Goal: Information Seeking & Learning: Learn about a topic

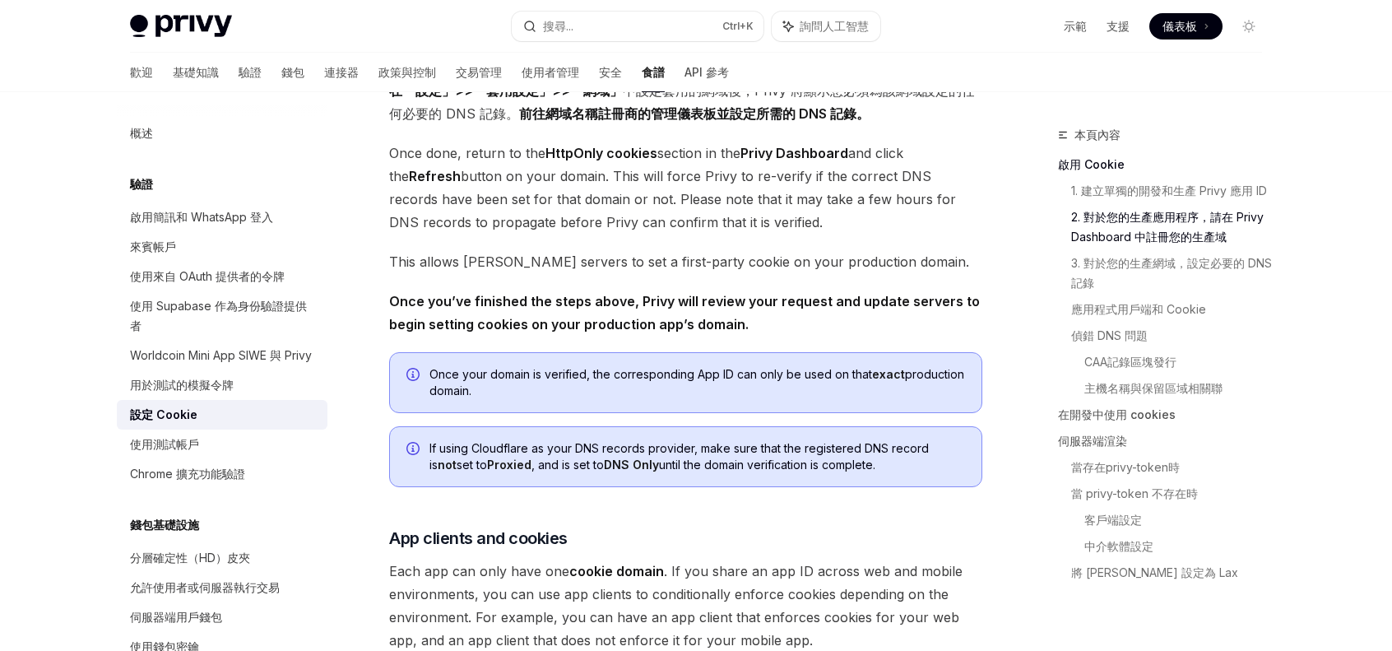
scroll to position [1070, 0]
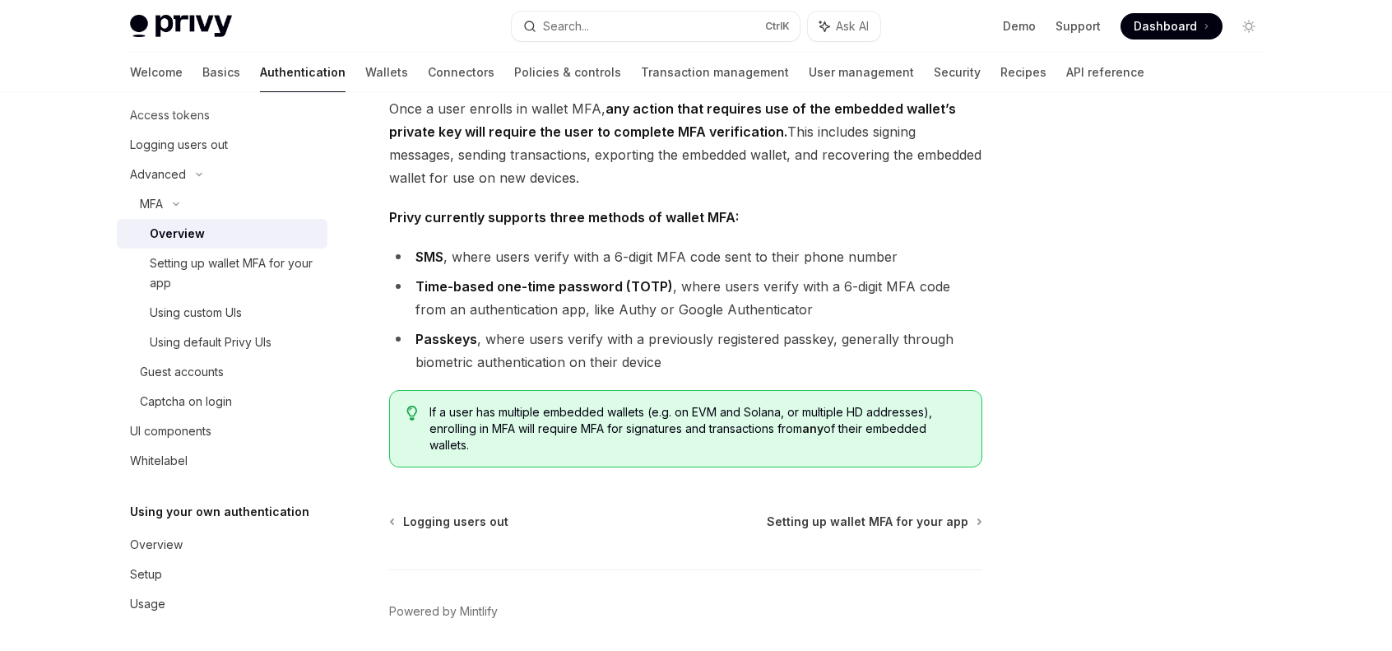
scroll to position [658, 0]
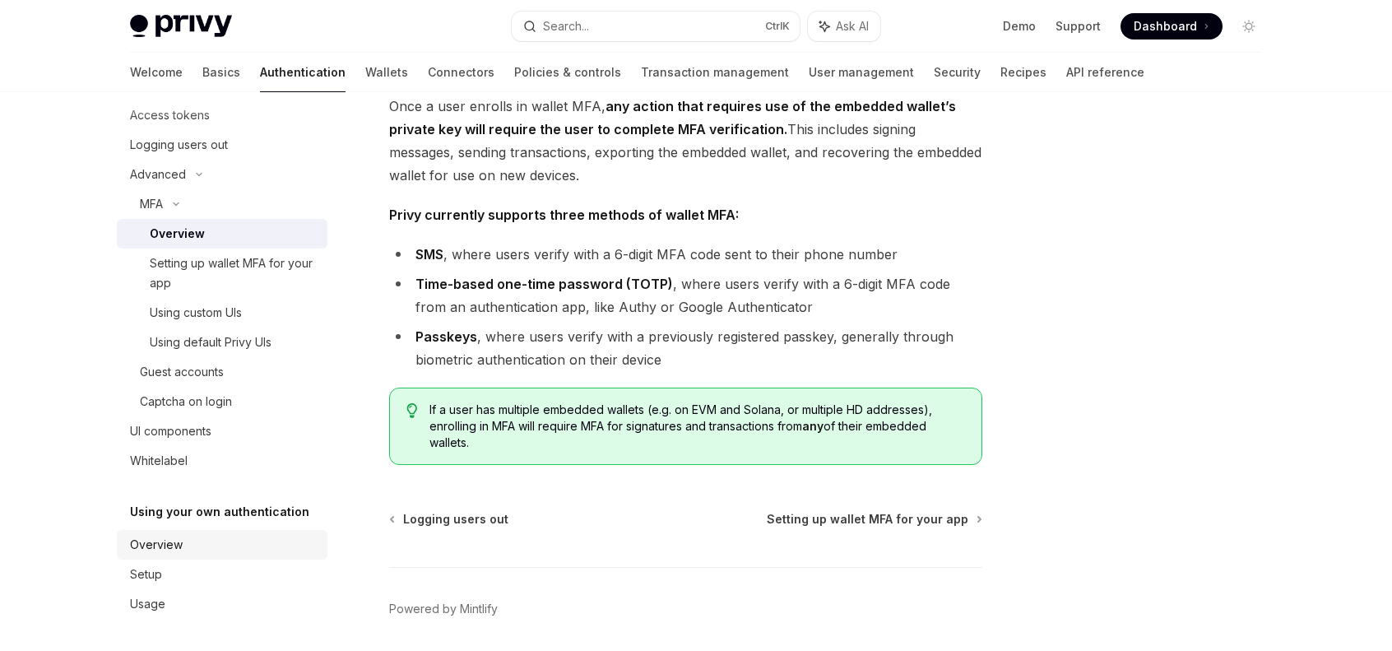
click at [180, 551] on div "Overview" at bounding box center [156, 545] width 53 height 20
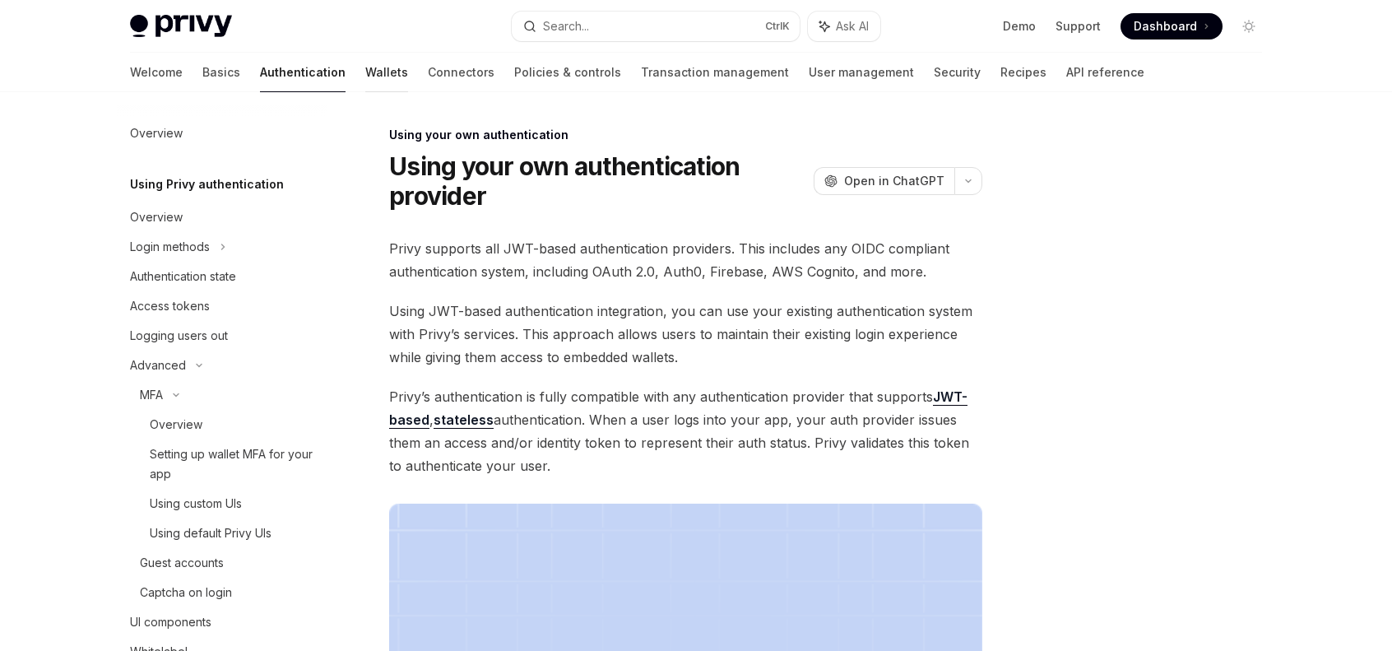
click at [365, 75] on link "Wallets" at bounding box center [386, 73] width 43 height 40
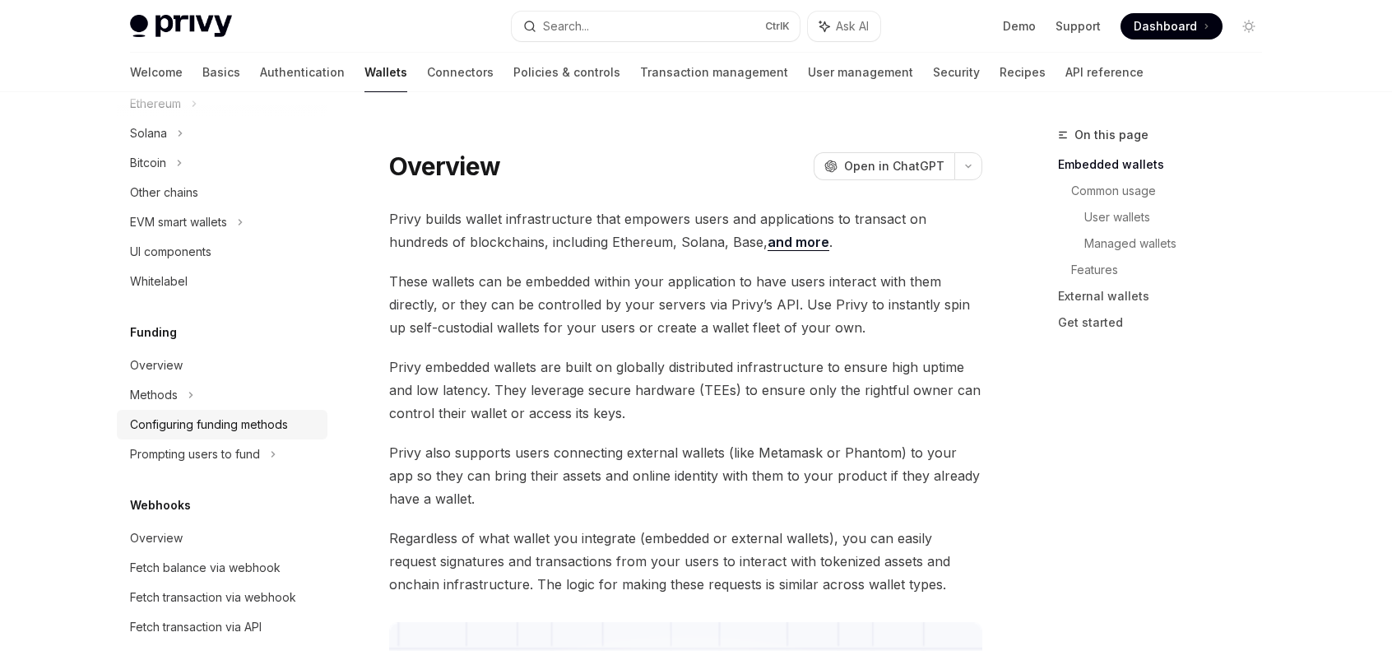
scroll to position [494, 0]
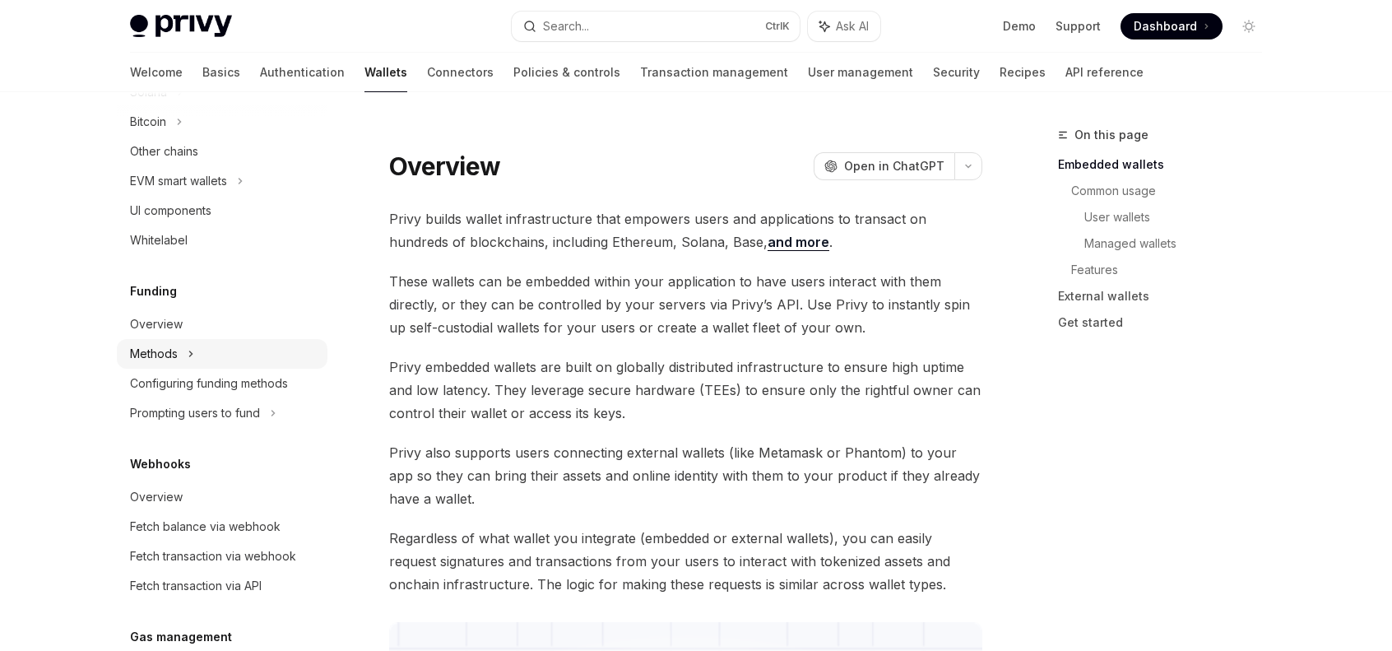
click at [222, 340] on div "Methods" at bounding box center [222, 354] width 211 height 30
type textarea "*"
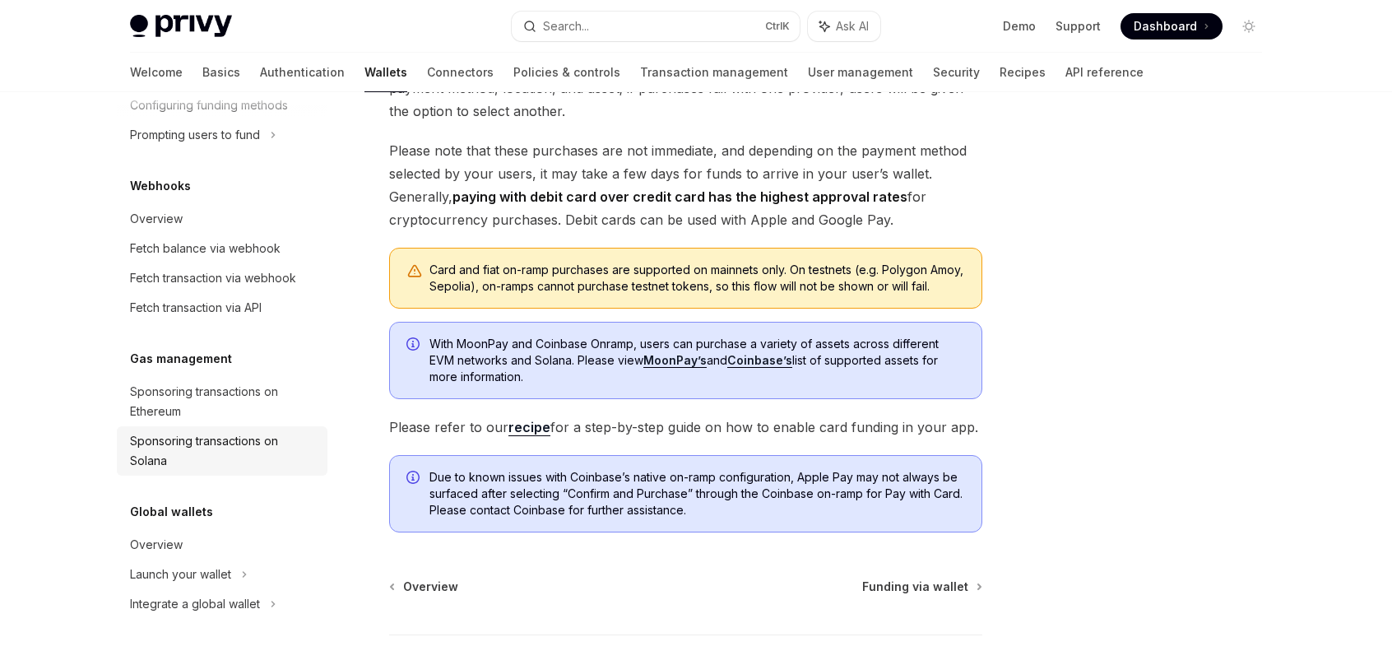
scroll to position [329, 0]
